Goal: Navigation & Orientation: Find specific page/section

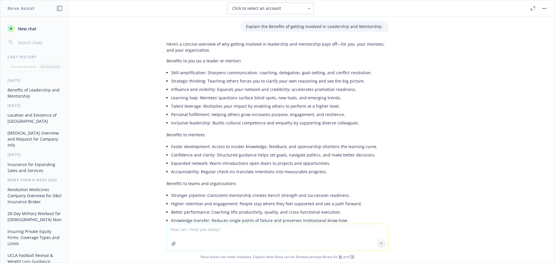
scroll to position [1483, 0]
